Goal: Information Seeking & Learning: Learn about a topic

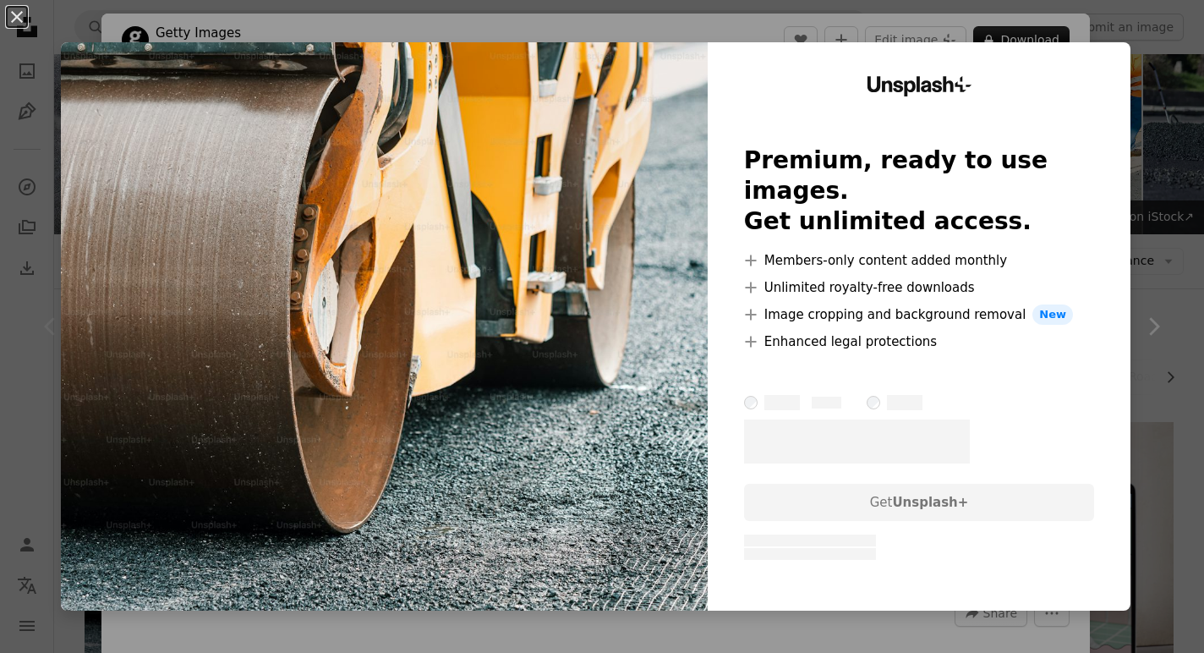
scroll to position [282, 0]
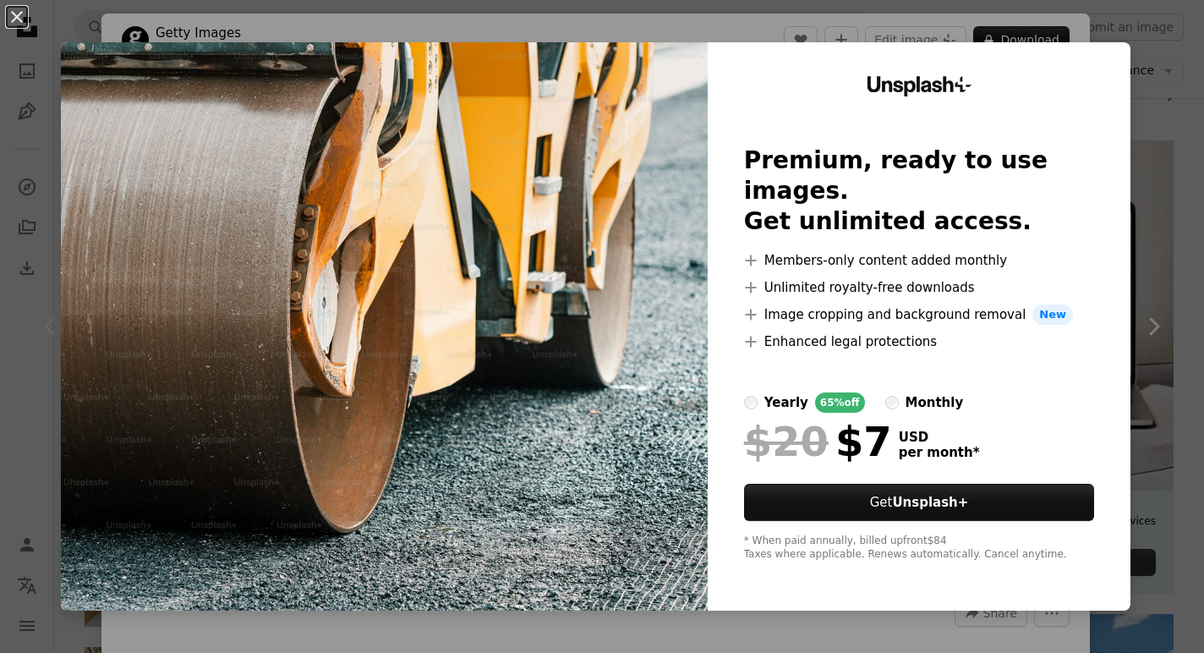
click at [817, 34] on div "An X shape Unsplash+ Premium, ready to use images. Get unlimited access. A plus…" at bounding box center [602, 326] width 1204 height 653
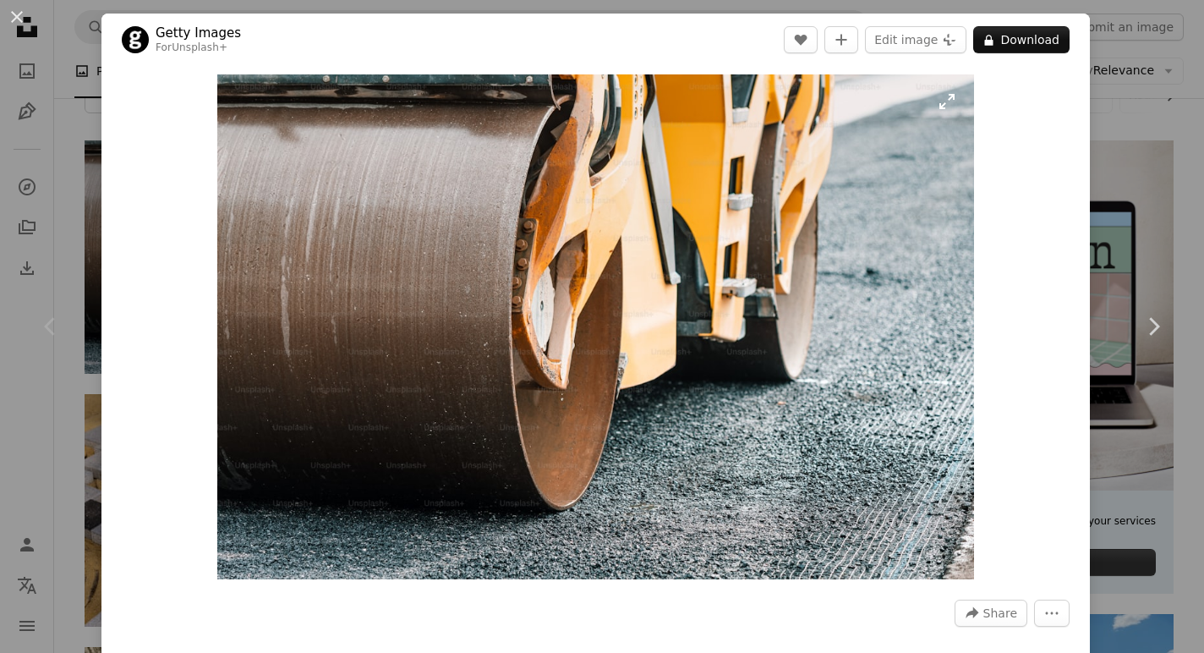
drag, startPoint x: 580, startPoint y: 393, endPoint x: 756, endPoint y: 195, distance: 264.8
click at [756, 195] on img "Zoom in on this image" at bounding box center [596, 326] width 758 height 505
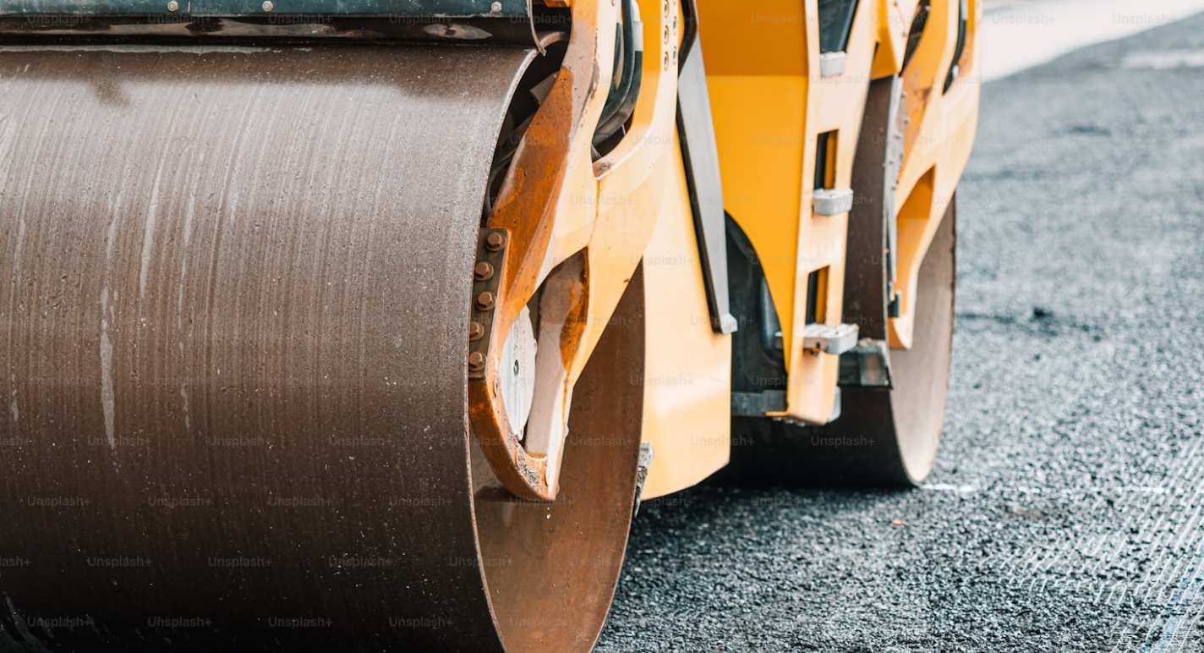
scroll to position [75, 0]
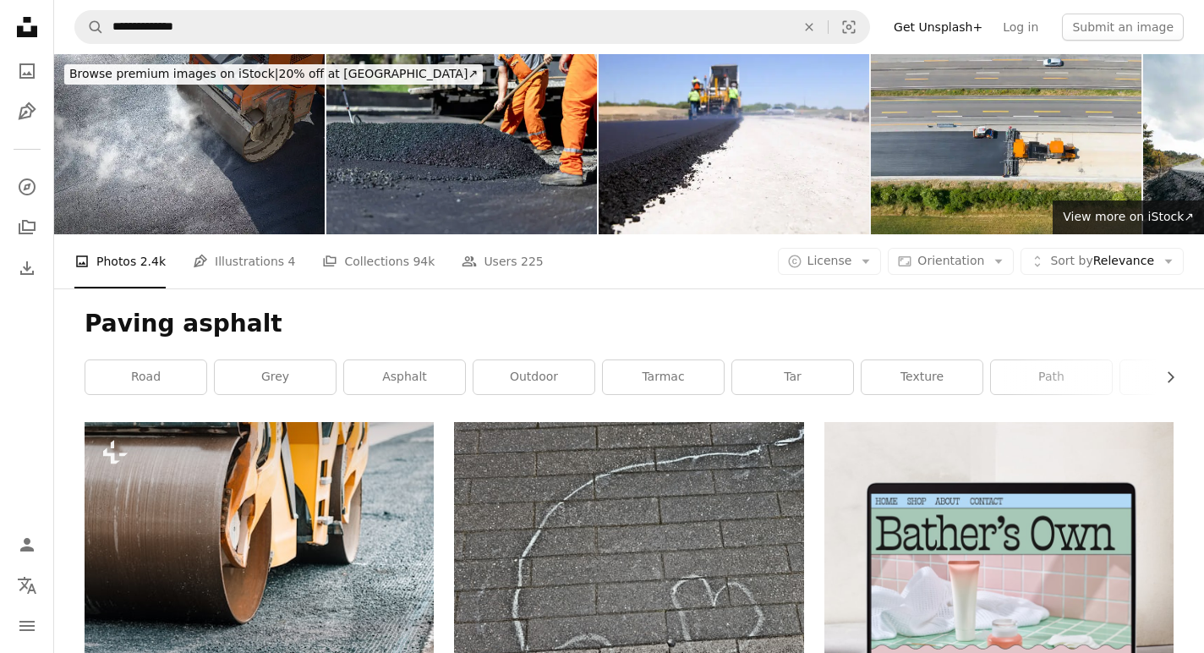
scroll to position [254, 0]
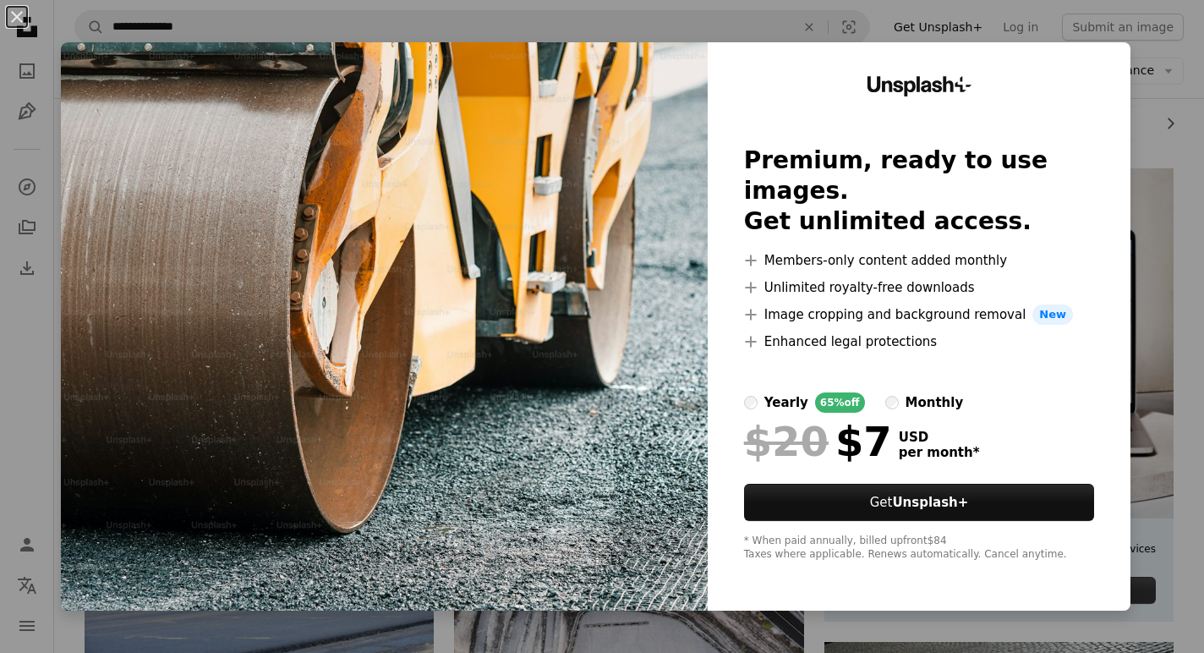
click at [1175, 90] on div "An X shape Unsplash+ Premium, ready to use images. Get unlimited access. A plus…" at bounding box center [602, 326] width 1204 height 653
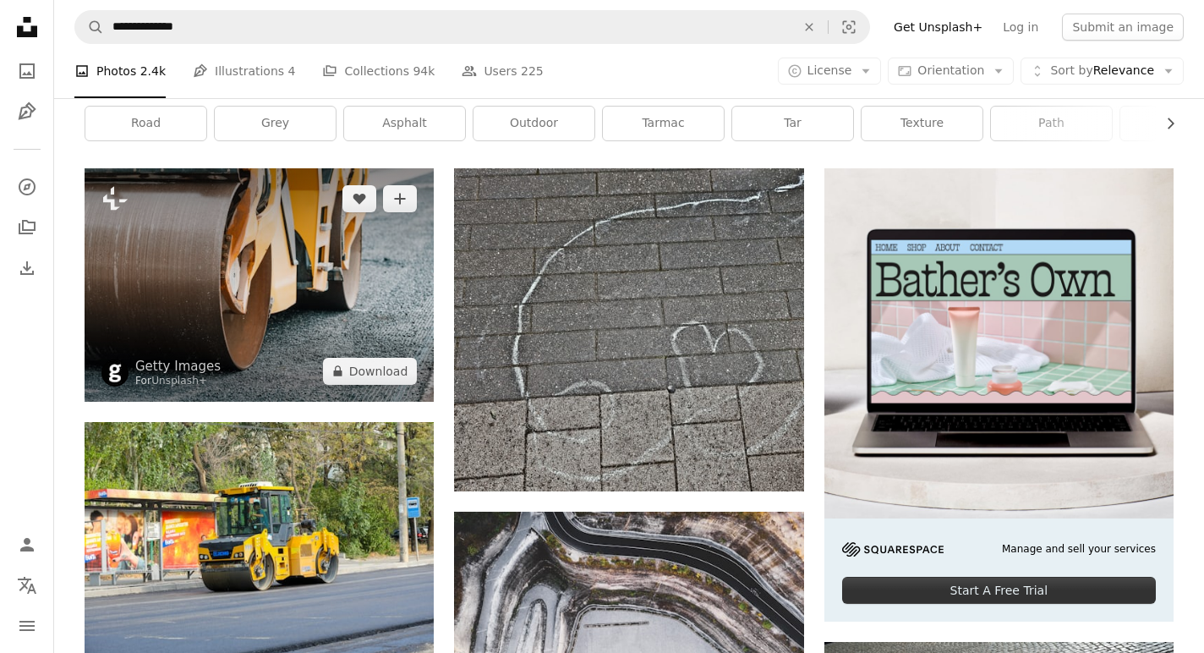
click at [270, 321] on img at bounding box center [259, 284] width 349 height 233
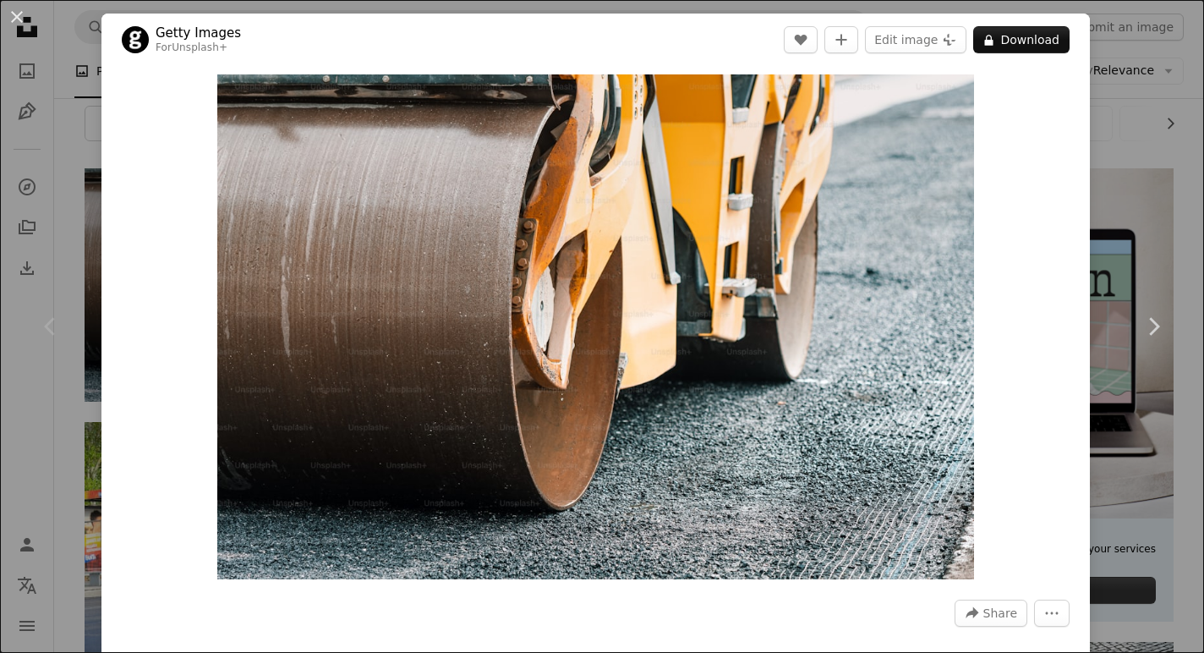
click at [1141, 119] on div "An X shape Chevron left Chevron right Getty Images For Unsplash+ A heart A plus…" at bounding box center [602, 326] width 1204 height 653
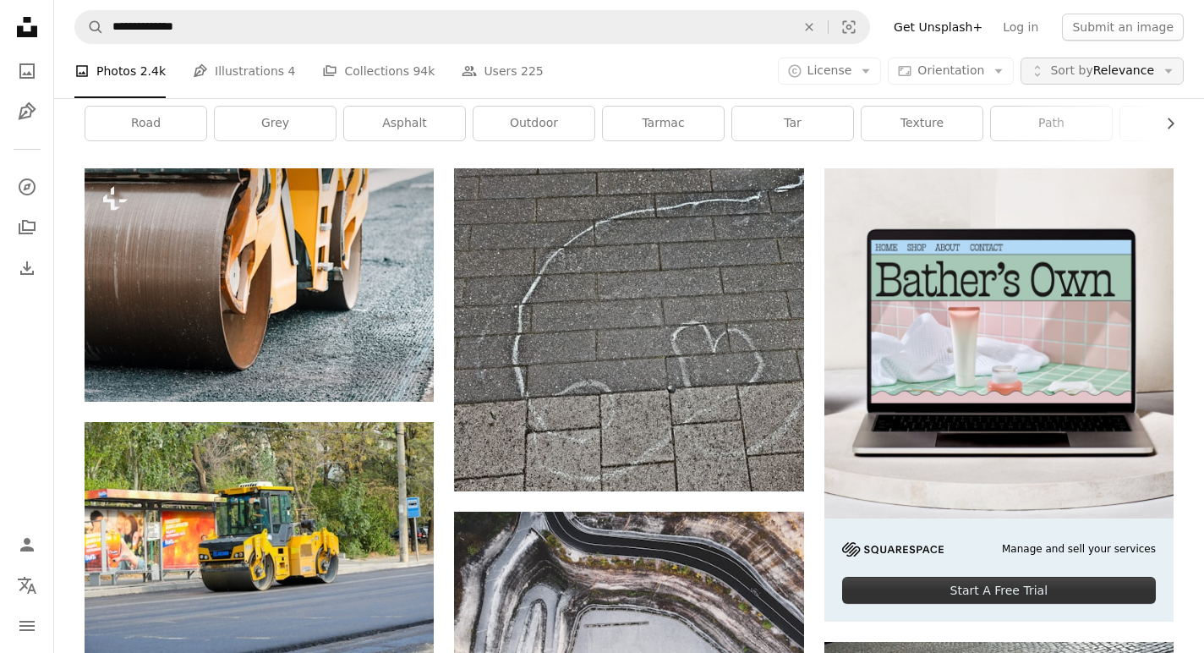
click at [1099, 75] on span "Sort by Relevance" at bounding box center [1102, 71] width 104 height 17
